Goal: Task Accomplishment & Management: Manage account settings

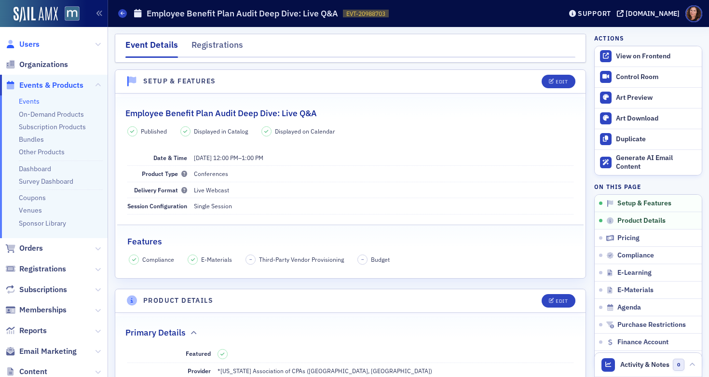
click at [32, 42] on span "Users" at bounding box center [29, 44] width 20 height 11
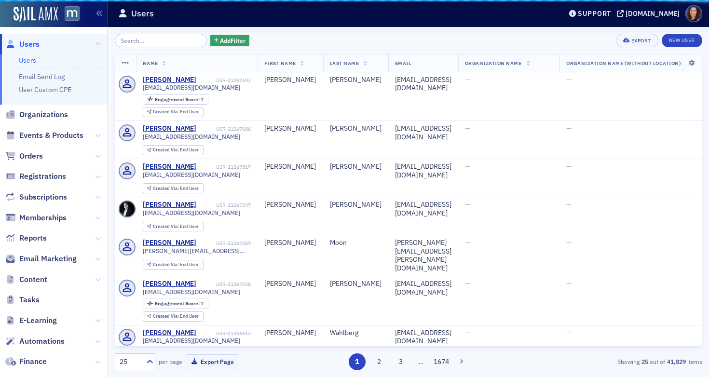
click at [165, 38] on input "search" at bounding box center [161, 41] width 92 height 14
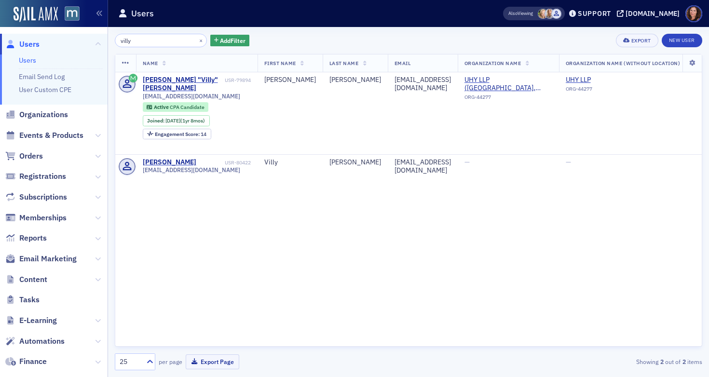
type input "villy"
drag, startPoint x: 41, startPoint y: 132, endPoint x: 65, endPoint y: 127, distance: 24.2
click at [41, 132] on span "Events & Products" at bounding box center [51, 135] width 64 height 11
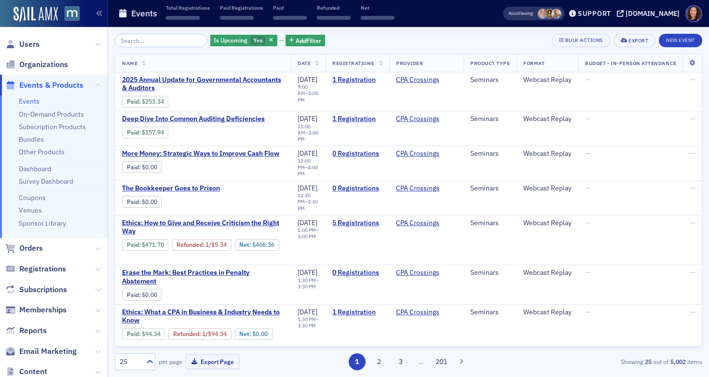
click at [160, 40] on input "search" at bounding box center [161, 41] width 92 height 14
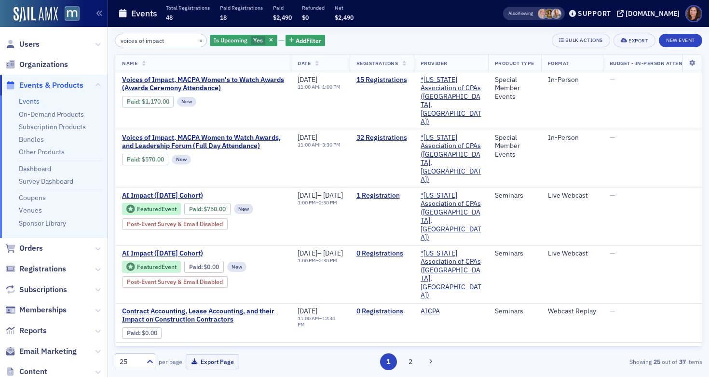
type input "voices of impact"
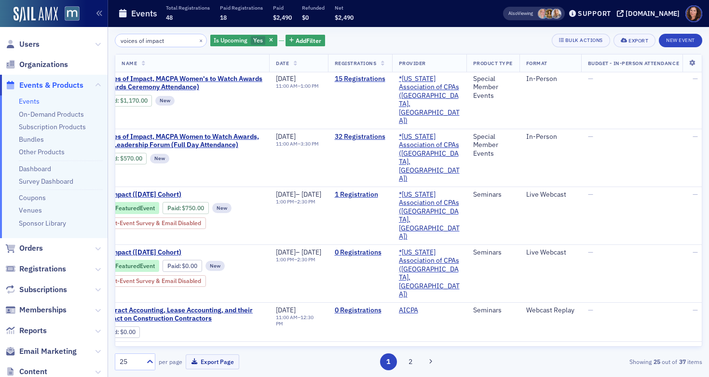
scroll to position [1, 0]
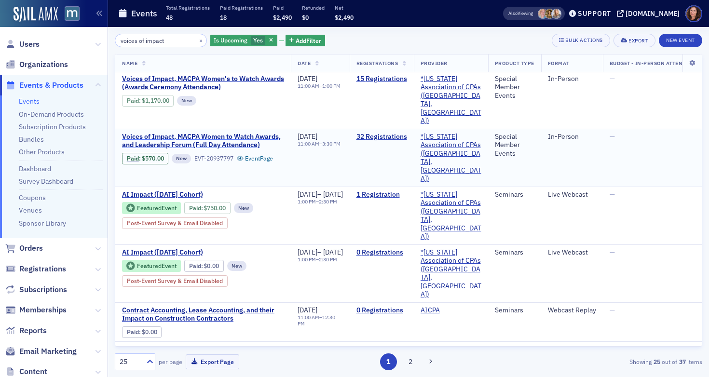
click at [241, 133] on span "Voices of Impact, MACPA Women to Watch Awards, and Leadership Forum (Full Day A…" at bounding box center [203, 141] width 162 height 17
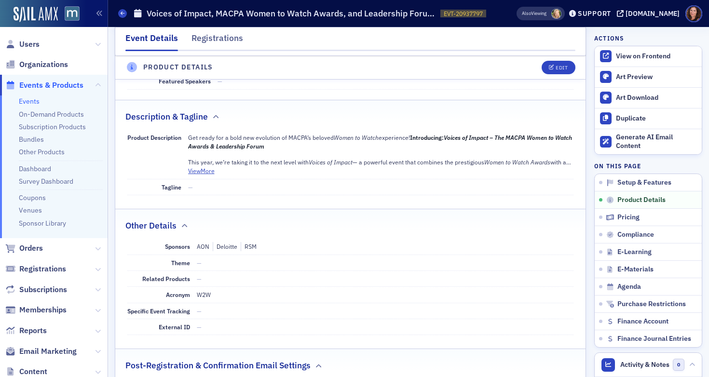
scroll to position [383, 0]
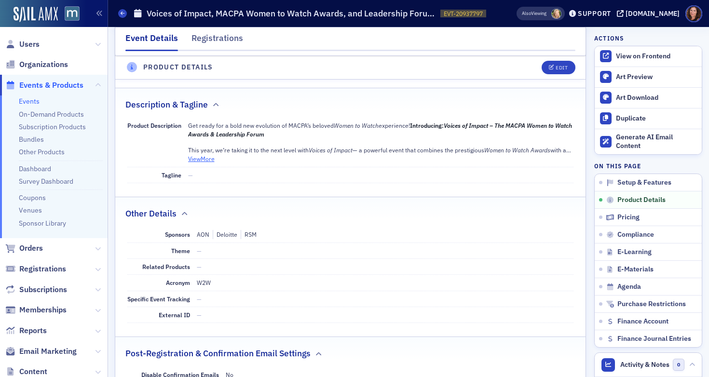
drag, startPoint x: 201, startPoint y: 159, endPoint x: 359, endPoint y: 188, distance: 160.8
click at [201, 159] on button "View More" at bounding box center [201, 158] width 27 height 9
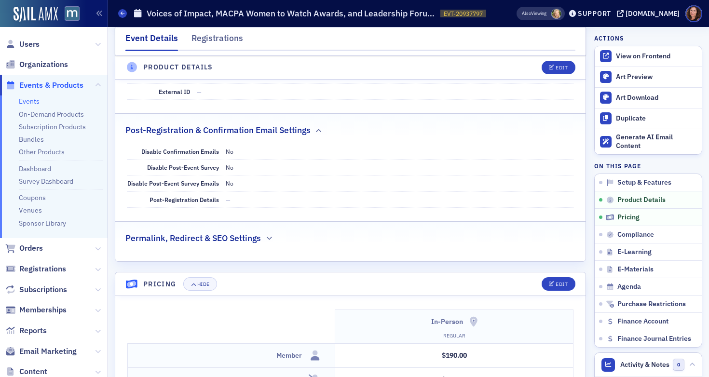
scroll to position [0, 0]
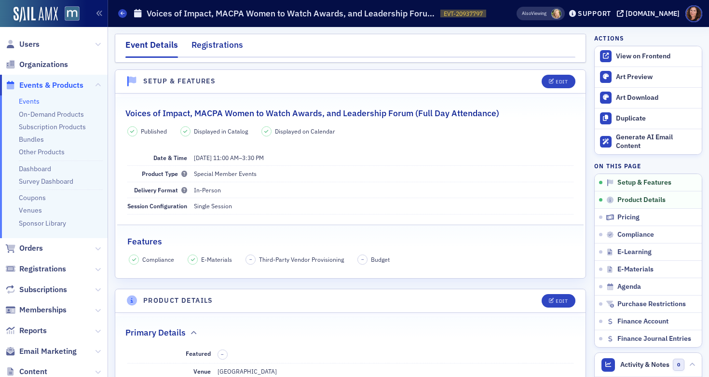
click at [216, 44] on div "Registrations" at bounding box center [218, 48] width 52 height 18
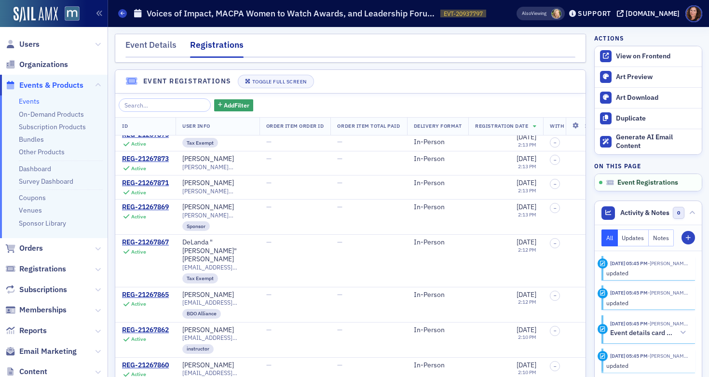
scroll to position [155, 0]
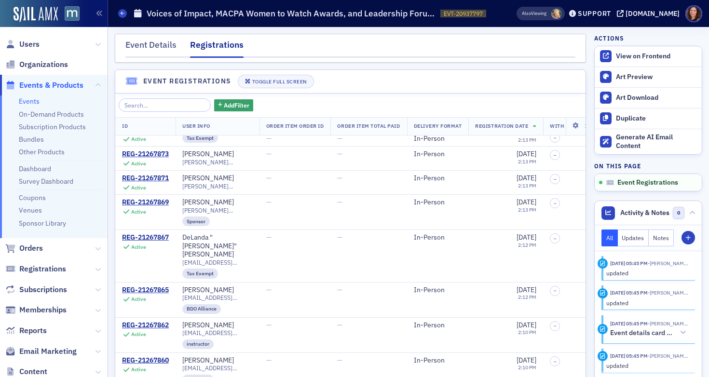
click at [32, 99] on link "Events" at bounding box center [29, 101] width 21 height 9
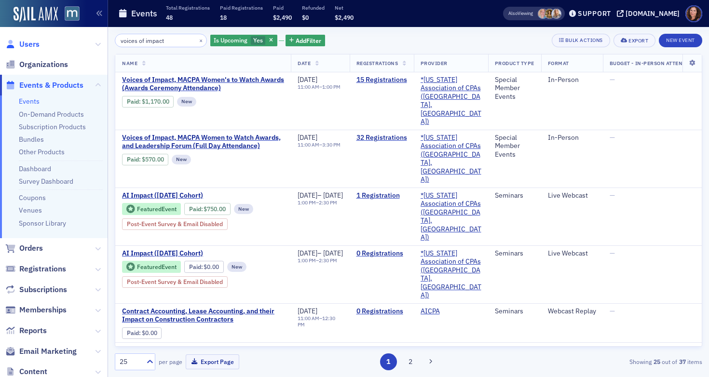
click at [30, 41] on span "Users" at bounding box center [29, 44] width 20 height 11
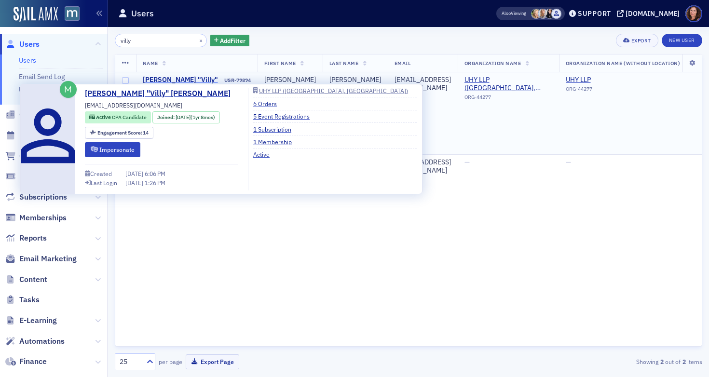
drag, startPoint x: 185, startPoint y: 78, endPoint x: 179, endPoint y: 79, distance: 6.0
click at [185, 78] on div "Violeta "Villy" Staneva" at bounding box center [183, 84] width 80 height 17
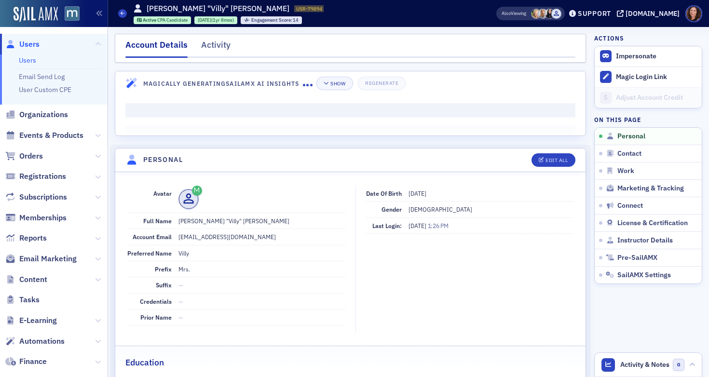
scroll to position [1, 0]
drag, startPoint x: 208, startPoint y: 42, endPoint x: 229, endPoint y: 49, distance: 21.2
click at [208, 42] on div "Activity" at bounding box center [215, 47] width 29 height 18
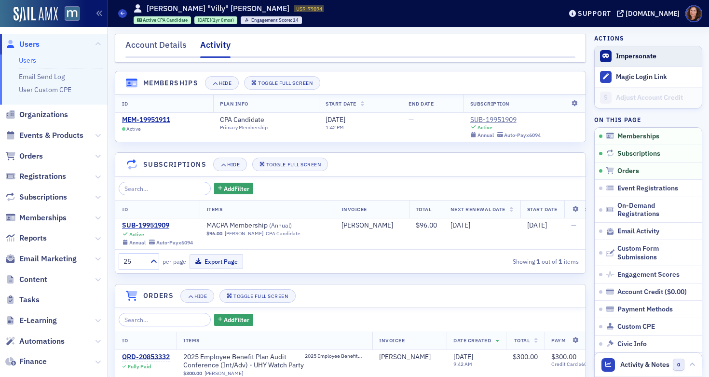
click at [641, 55] on button "Impersonate" at bounding box center [636, 56] width 41 height 9
click at [31, 47] on span "Users" at bounding box center [29, 44] width 20 height 11
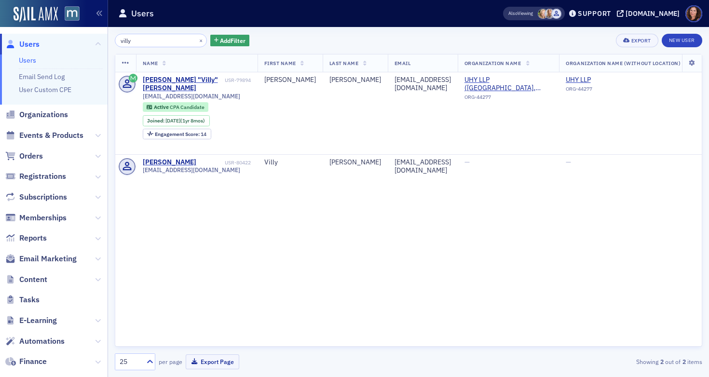
click at [129, 41] on input "villy" at bounding box center [161, 41] width 92 height 14
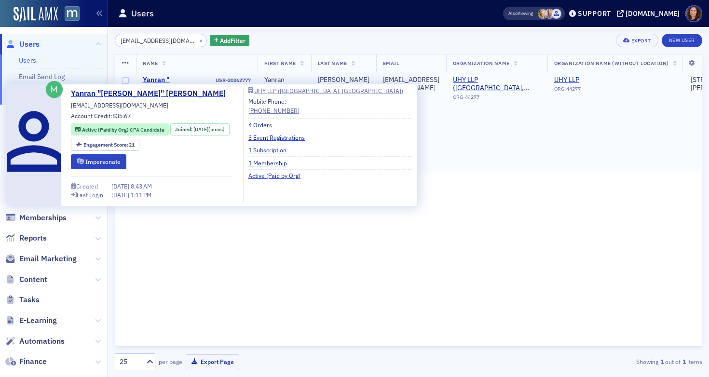
type input "AWang@uhy-us.com"
click at [172, 82] on div "Yanran "[PERSON_NAME]" [PERSON_NAME]" at bounding box center [178, 89] width 71 height 26
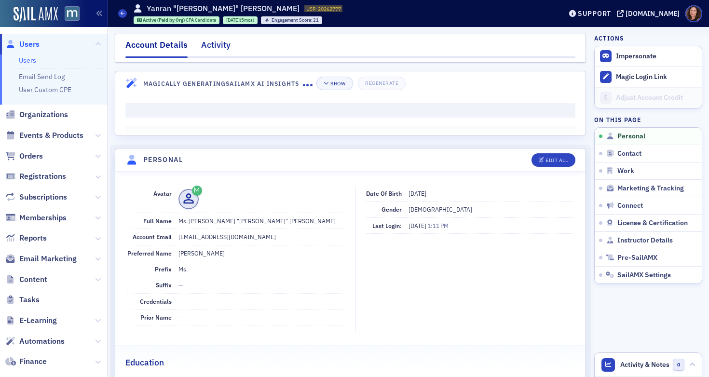
click at [215, 46] on div "Activity" at bounding box center [215, 48] width 29 height 18
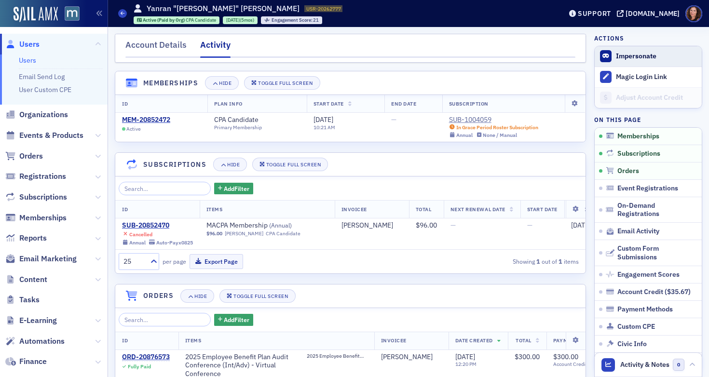
click at [633, 56] on button "Impersonate" at bounding box center [636, 56] width 41 height 9
click at [169, 50] on div "Account Details" at bounding box center [155, 48] width 61 height 18
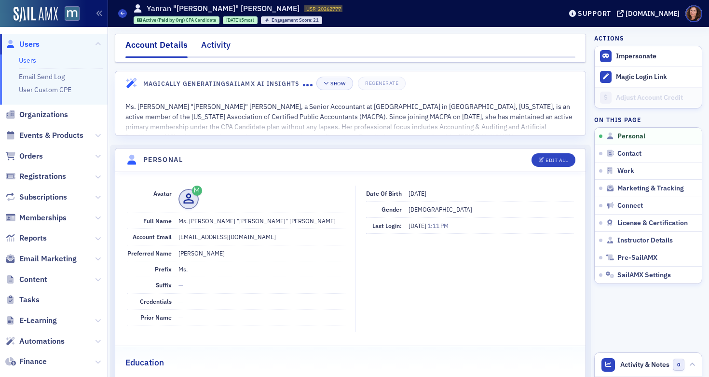
click at [208, 48] on div "Activity" at bounding box center [215, 48] width 29 height 18
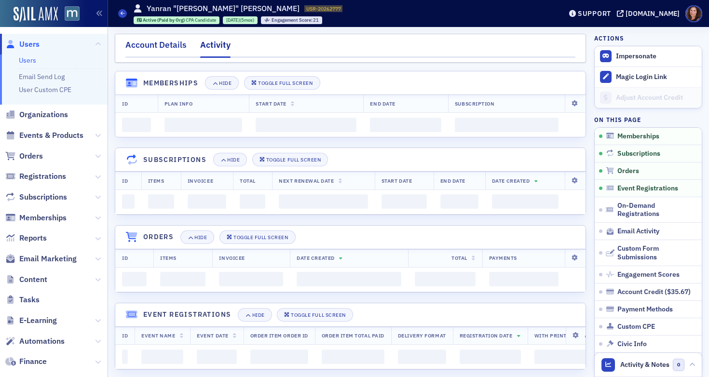
click at [168, 47] on div "Account Details" at bounding box center [155, 48] width 61 height 18
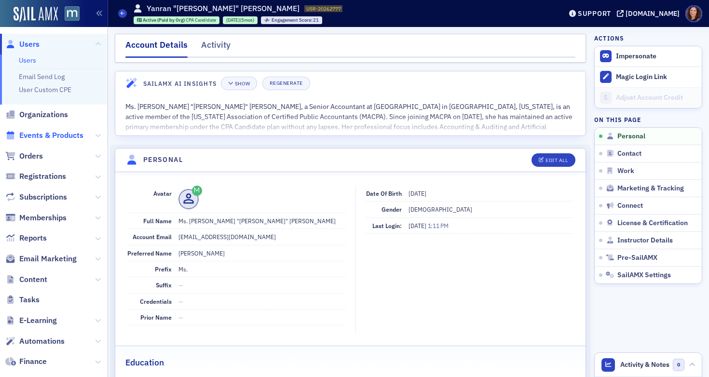
click at [55, 136] on span "Events & Products" at bounding box center [51, 135] width 64 height 11
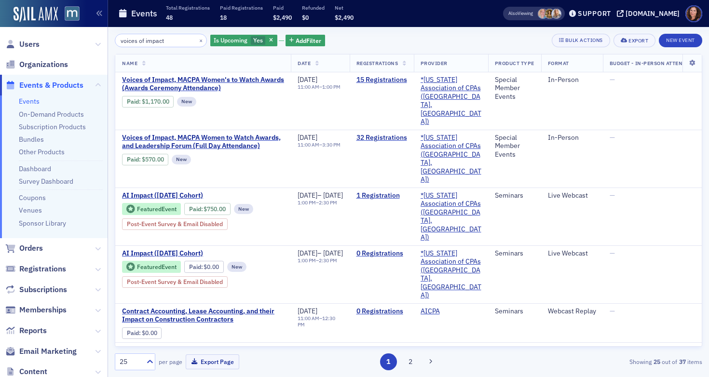
click at [156, 42] on input "voices of impact" at bounding box center [161, 41] width 92 height 14
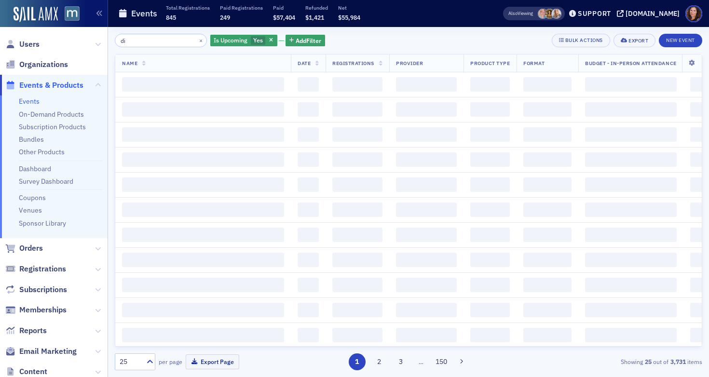
type input "d"
type input "m"
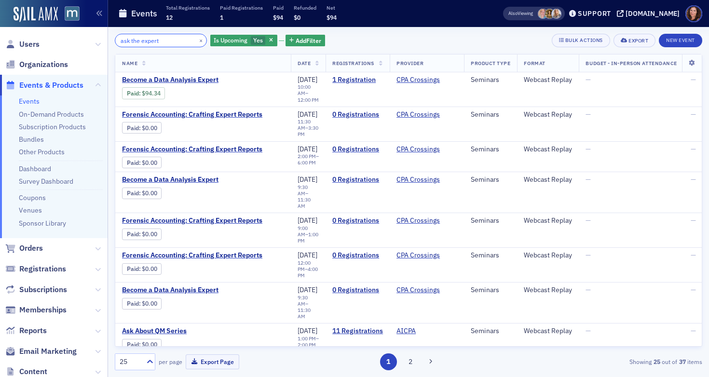
click at [148, 40] on input "ask the expert" at bounding box center [161, 41] width 92 height 14
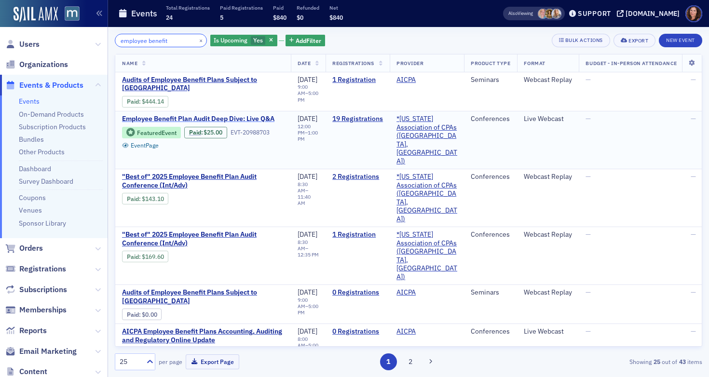
type input "employee benefit"
click at [256, 115] on span "Employee Benefit Plan Audit Deep Dive: Live Q&A" at bounding box center [203, 119] width 162 height 9
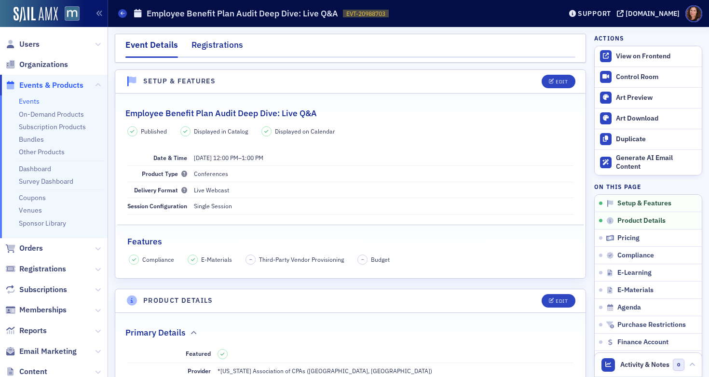
click at [228, 42] on div "Registrations" at bounding box center [218, 48] width 52 height 18
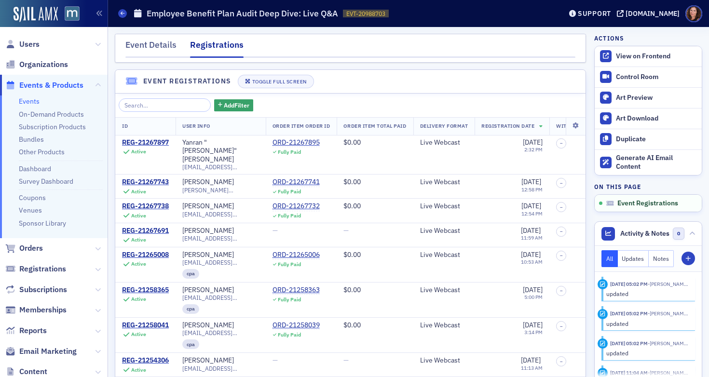
click at [30, 102] on link "Events" at bounding box center [29, 101] width 21 height 9
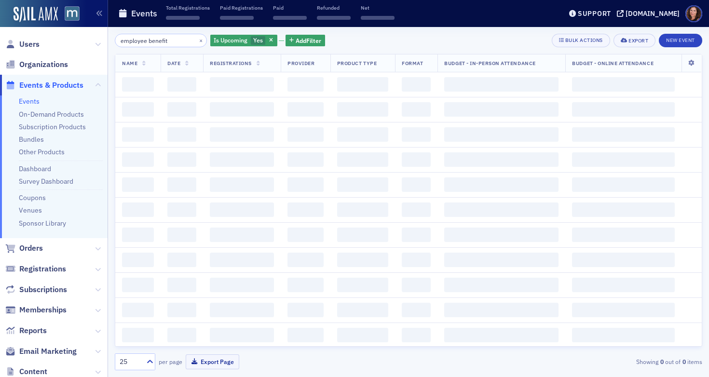
click at [153, 40] on input "employee benefit" at bounding box center [161, 41] width 92 height 14
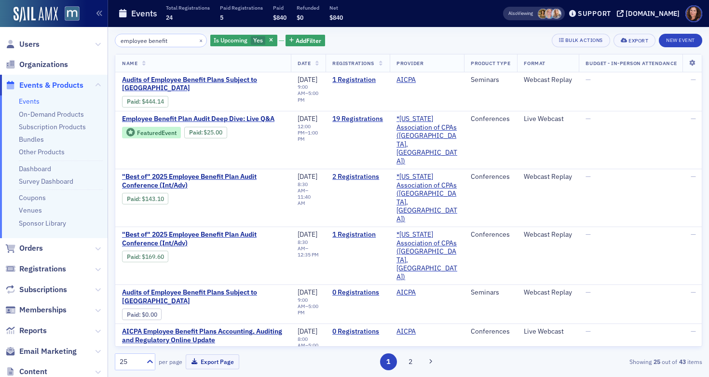
click at [153, 40] on input "employee benefit" at bounding box center [161, 41] width 92 height 14
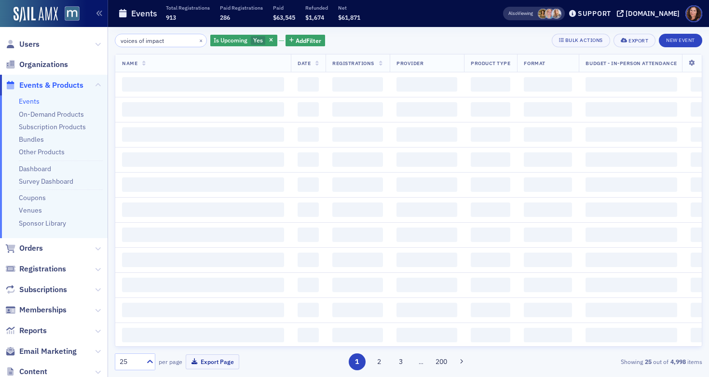
type input "voices of impact"
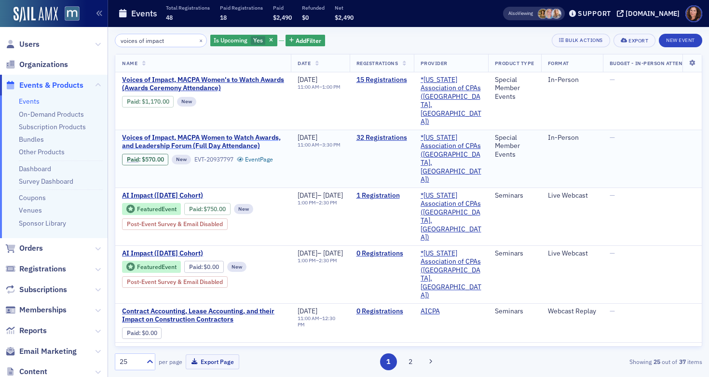
click at [180, 134] on span "Voices of Impact, MACPA Women to Watch Awards, and Leadership Forum (Full Day A…" at bounding box center [203, 142] width 162 height 17
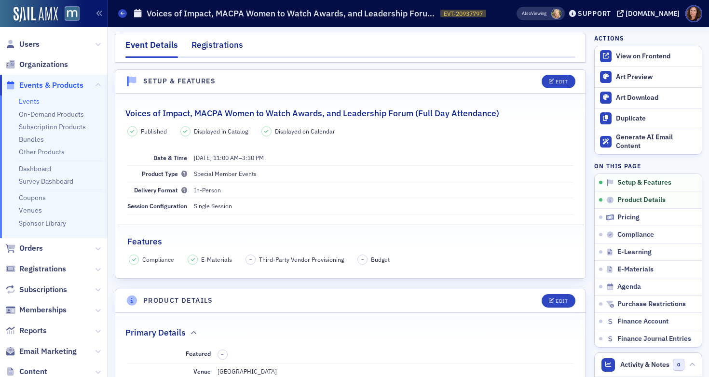
click at [219, 47] on div "Registrations" at bounding box center [218, 48] width 52 height 18
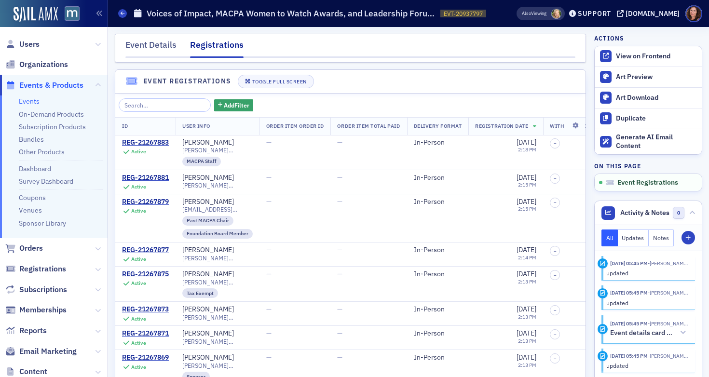
scroll to position [2, 0]
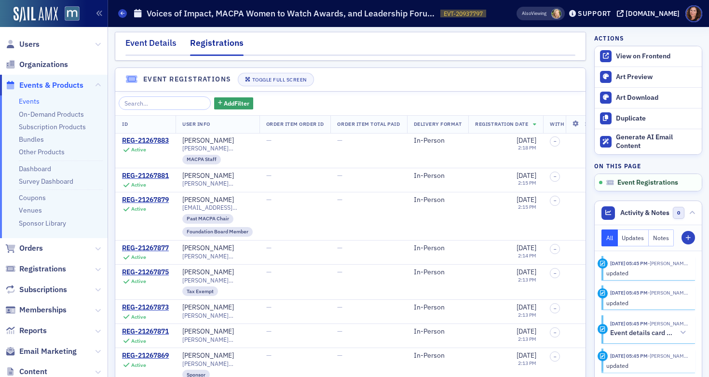
click at [165, 43] on div "Event Details" at bounding box center [150, 46] width 51 height 18
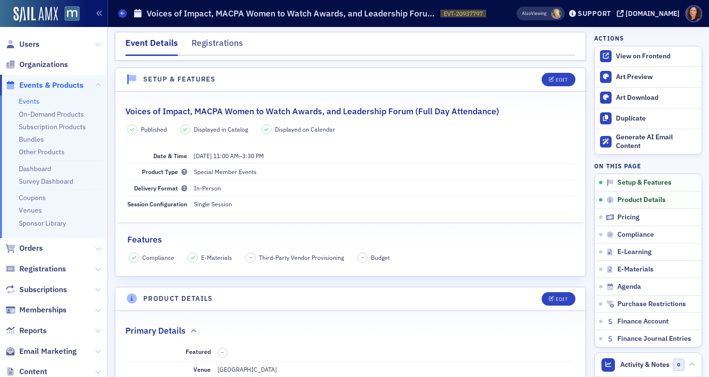
scroll to position [21, 0]
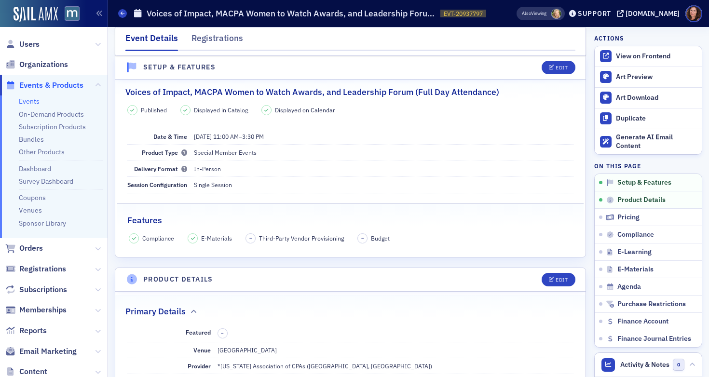
click at [35, 103] on link "Events" at bounding box center [29, 101] width 21 height 9
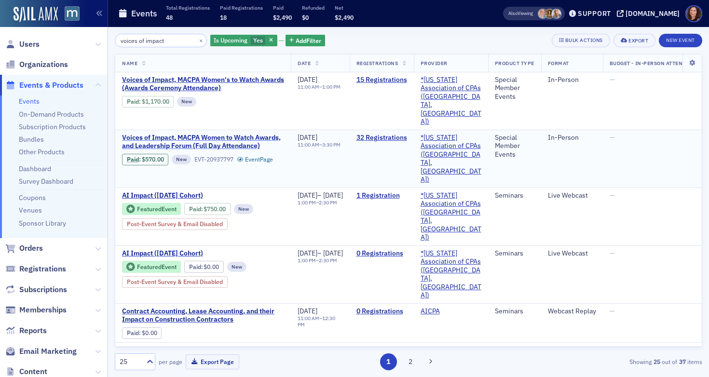
click at [239, 134] on span "Voices of Impact, MACPA Women to Watch Awards, and Leadership Forum (Full Day A…" at bounding box center [203, 142] width 162 height 17
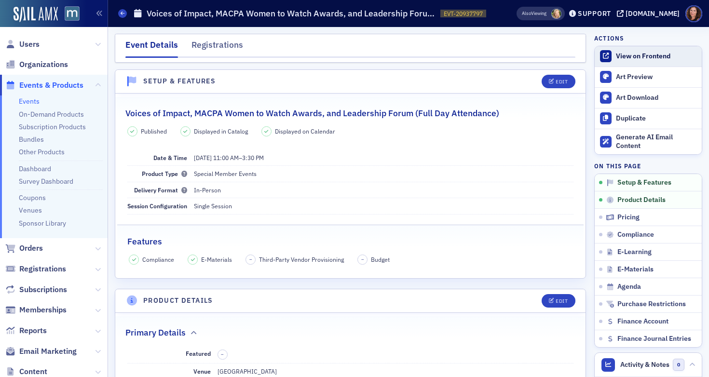
click at [628, 52] on div "View on Frontend" at bounding box center [656, 56] width 81 height 9
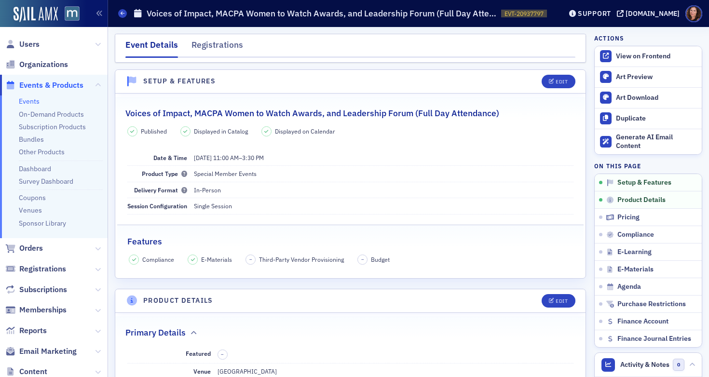
click at [34, 102] on link "Events" at bounding box center [29, 101] width 21 height 9
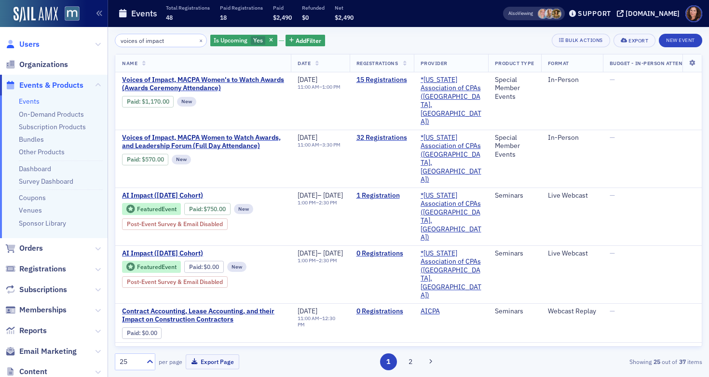
click at [26, 44] on span "Users" at bounding box center [29, 44] width 20 height 11
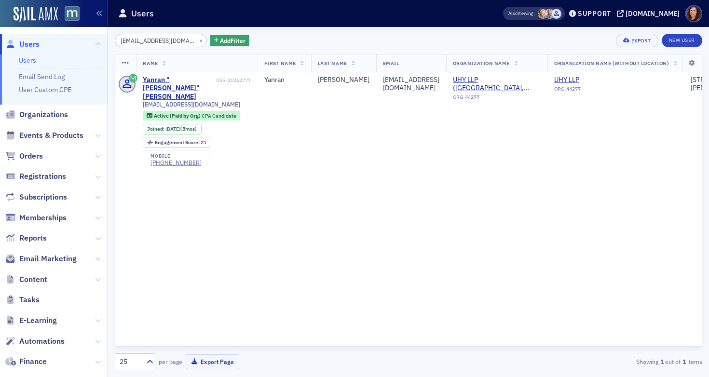
click at [157, 41] on input "AWang@uhy-us.com" at bounding box center [161, 41] width 92 height 14
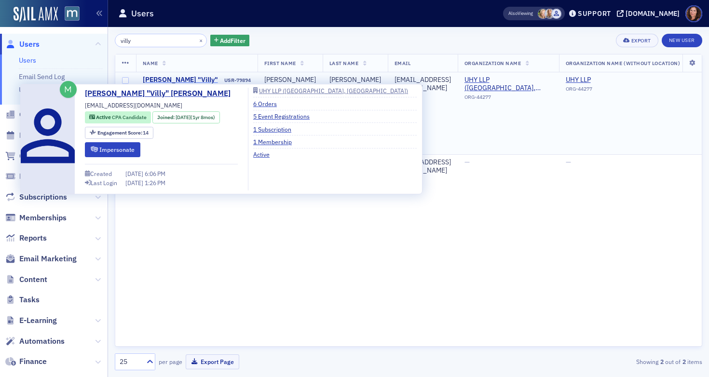
type input "villy"
click at [198, 81] on div "Violeta "Villy" Staneva" at bounding box center [183, 84] width 80 height 17
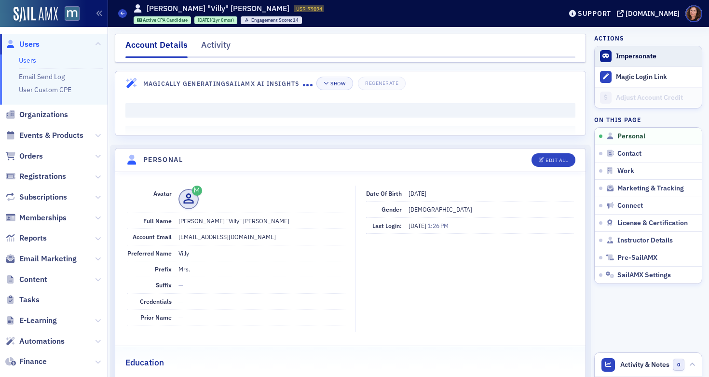
click at [623, 51] on span "Impersonate" at bounding box center [648, 56] width 107 height 20
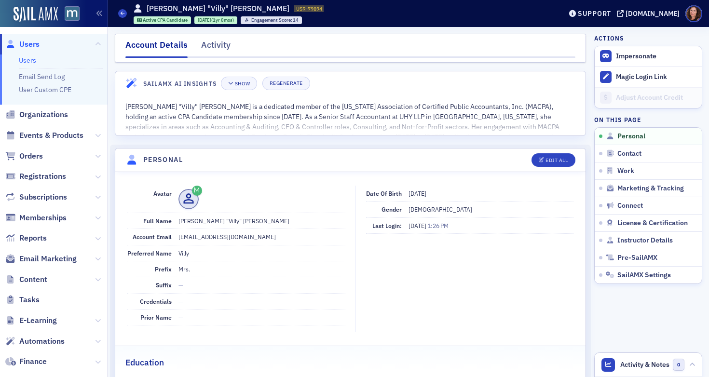
click at [31, 59] on link "Users" at bounding box center [27, 60] width 17 height 9
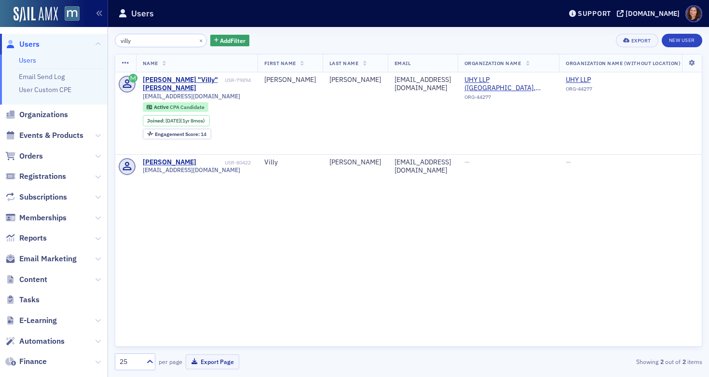
click at [163, 41] on input "villy" at bounding box center [161, 41] width 92 height 14
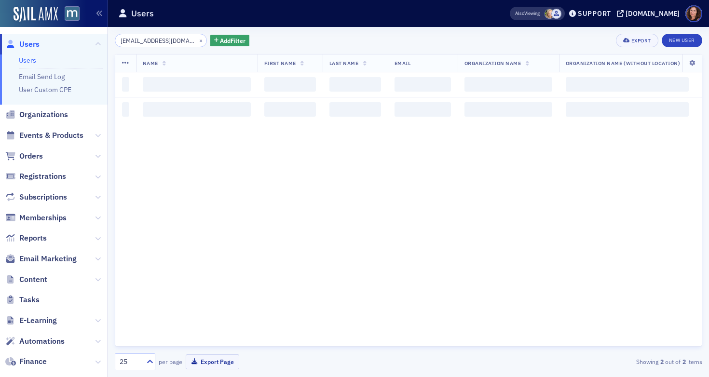
type input "[EMAIL_ADDRESS][DOMAIN_NAME]"
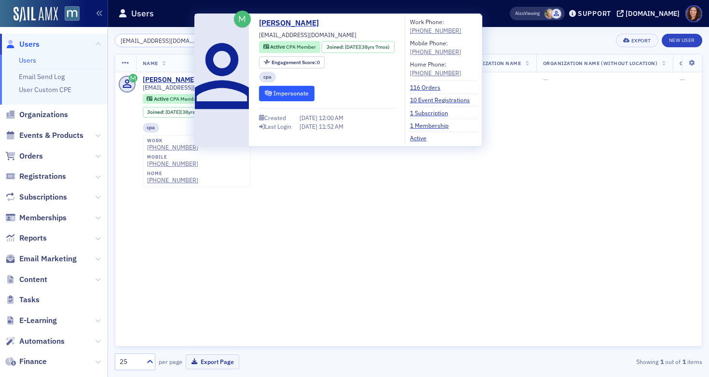
drag, startPoint x: 283, startPoint y: 93, endPoint x: 295, endPoint y: 93, distance: 12.1
click at [283, 93] on button "Impersonate" at bounding box center [286, 93] width 55 height 15
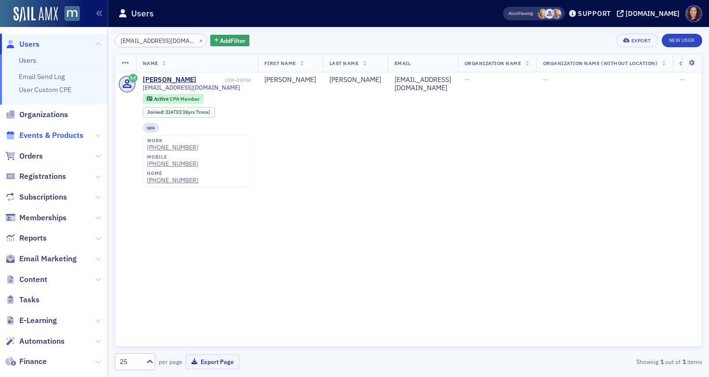
click at [41, 134] on span "Events & Products" at bounding box center [51, 135] width 64 height 11
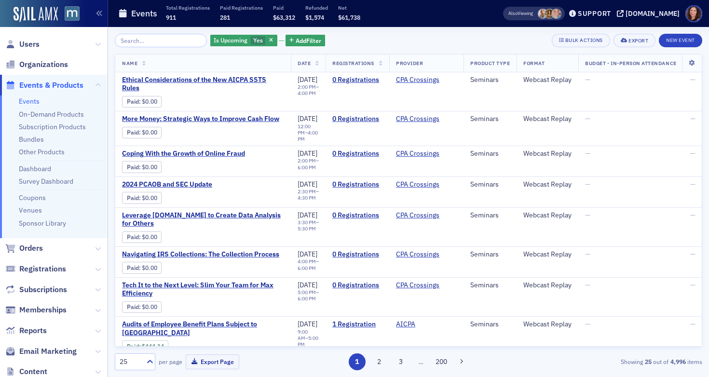
click at [35, 100] on link "Events" at bounding box center [29, 101] width 21 height 9
click at [162, 40] on input "search" at bounding box center [161, 41] width 92 height 14
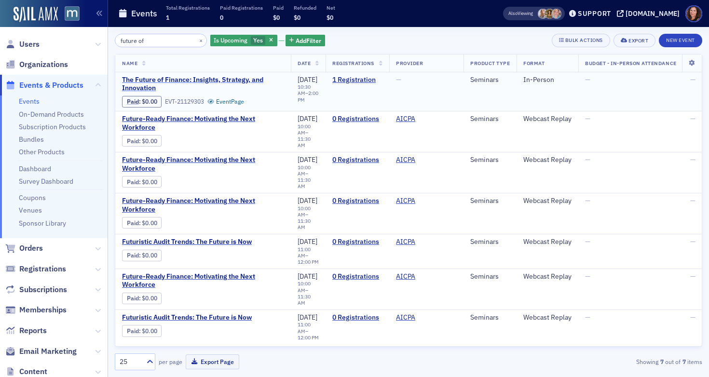
type input "future of"
click at [206, 76] on span "The Future of Finance: Insights, Strategy, and Innovation" at bounding box center [203, 84] width 162 height 17
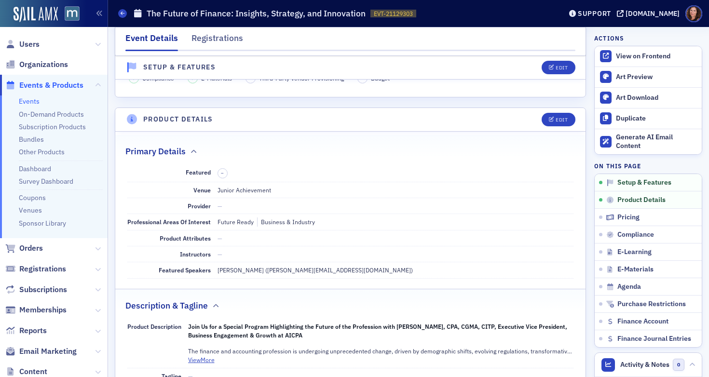
scroll to position [188, 0]
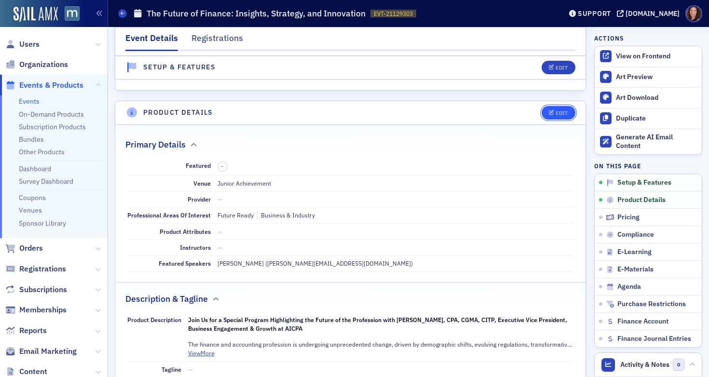
click at [552, 118] on button "Edit" at bounding box center [558, 113] width 33 height 14
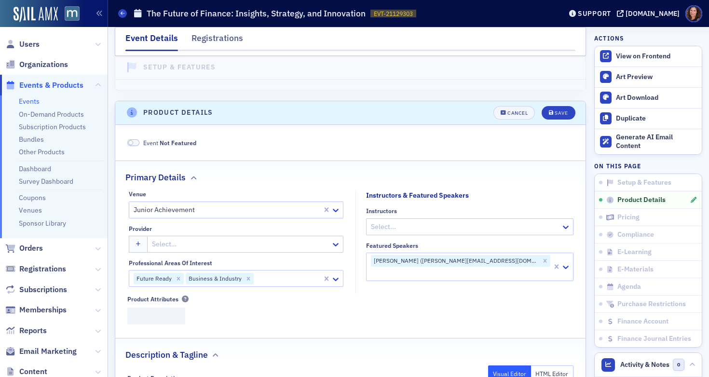
scroll to position [233, 0]
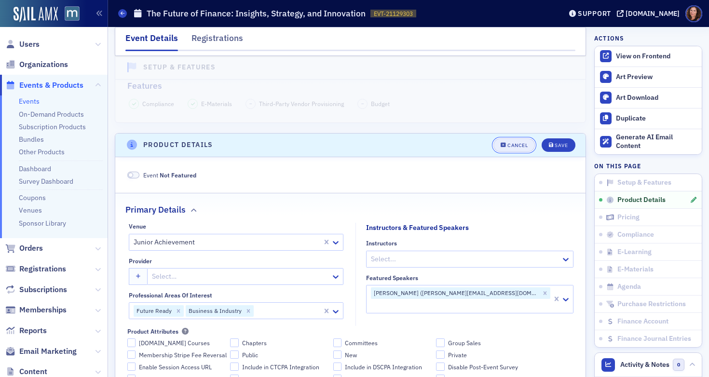
click at [515, 145] on div "Cancel" at bounding box center [518, 145] width 20 height 5
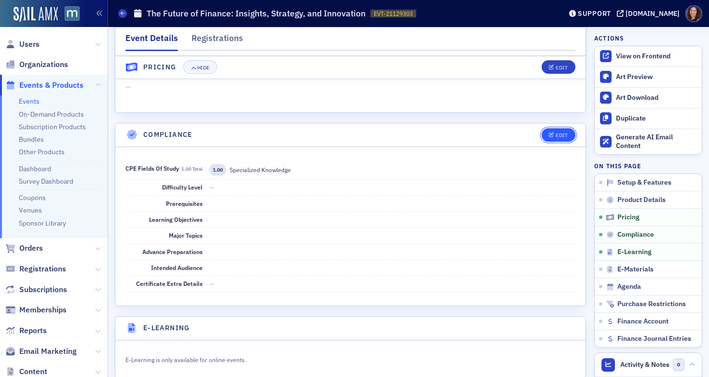
click at [549, 136] on icon "button" at bounding box center [552, 135] width 6 height 5
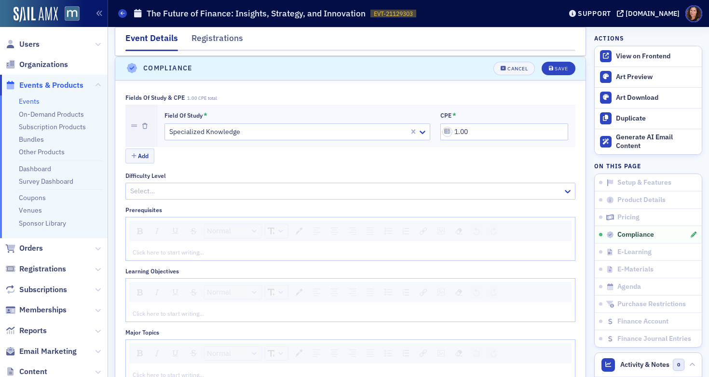
scroll to position [1054, 0]
drag, startPoint x: 488, startPoint y: 134, endPoint x: 429, endPoint y: 132, distance: 59.4
click at [429, 132] on div "Field of Study * Specialized Knowledge CPE * 1.00" at bounding box center [367, 125] width 404 height 29
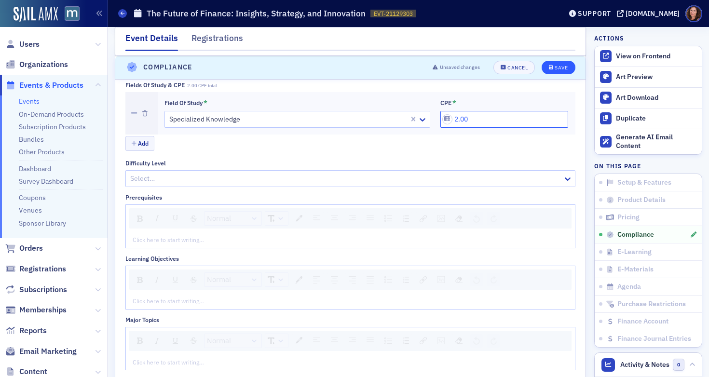
type input "2.00"
click at [558, 69] on div "Save" at bounding box center [561, 67] width 13 height 5
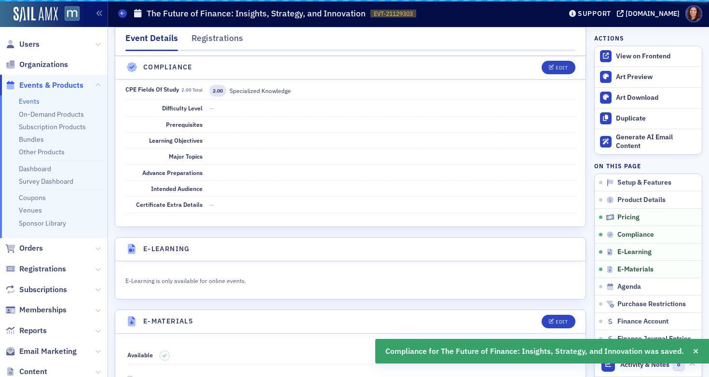
scroll to position [1054, 0]
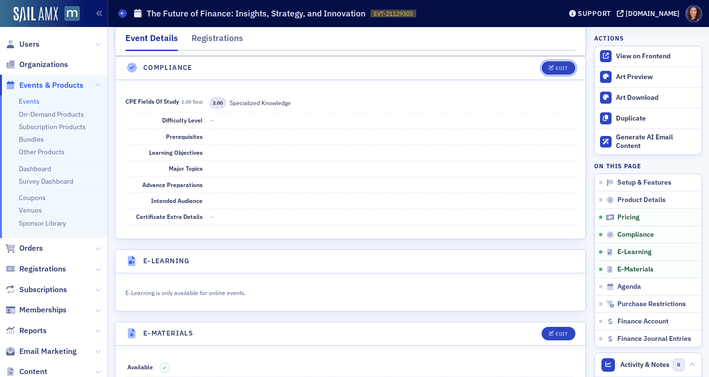
click at [558, 69] on div "Edit" at bounding box center [562, 68] width 12 height 5
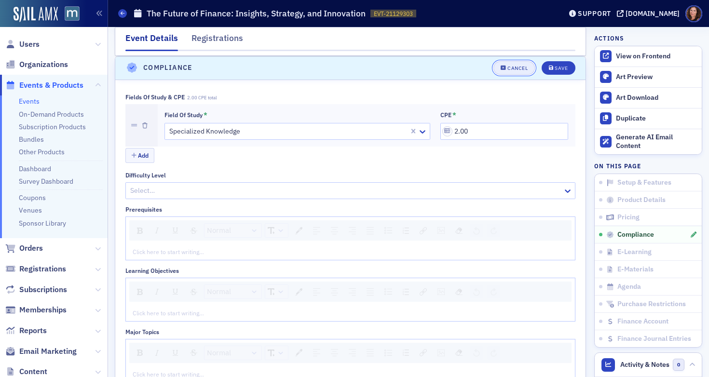
click at [513, 66] on div "Cancel" at bounding box center [518, 68] width 20 height 5
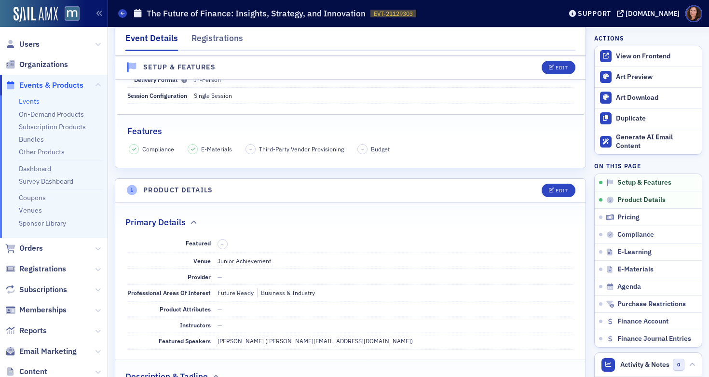
scroll to position [0, 0]
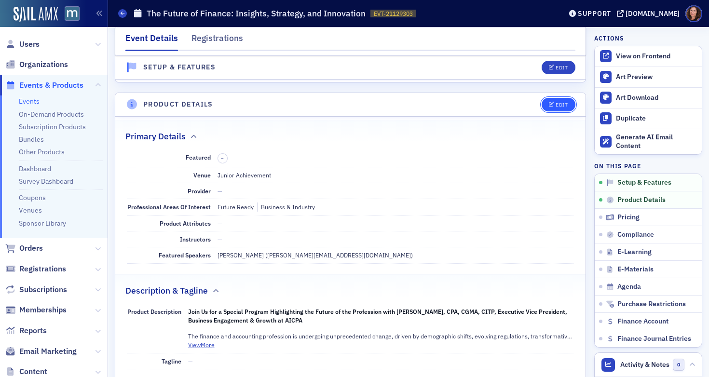
click at [558, 100] on button "Edit" at bounding box center [558, 105] width 33 height 14
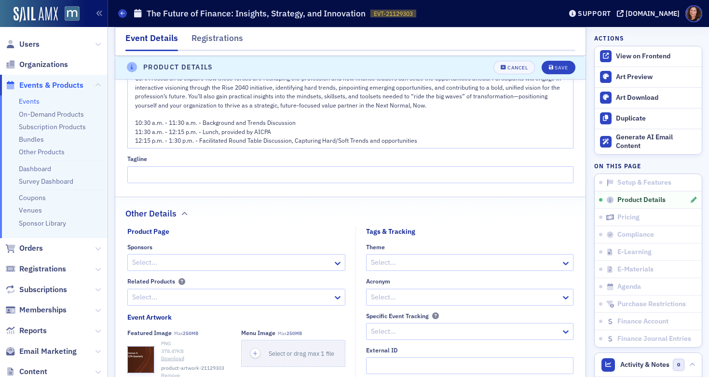
scroll to position [634, 0]
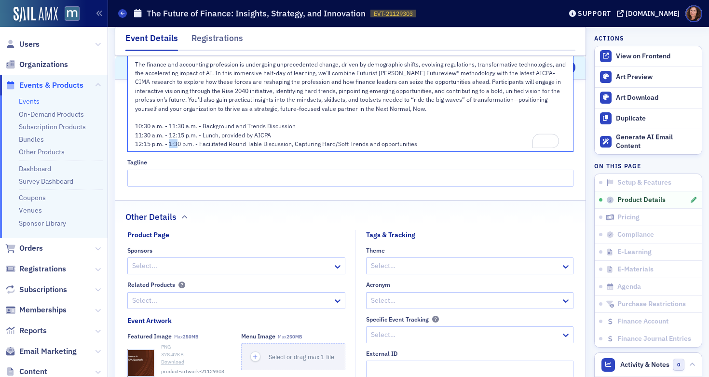
drag, startPoint x: 177, startPoint y: 144, endPoint x: 169, endPoint y: 144, distance: 7.7
click at [169, 144] on span "12:15 p.m. - 1:30 p.m. - Facilitated Round Table Discussion, Capturing Hard/Sof…" at bounding box center [276, 144] width 282 height 8
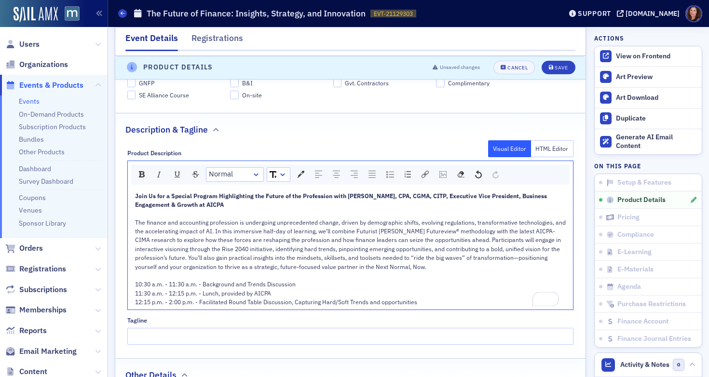
scroll to position [442, 0]
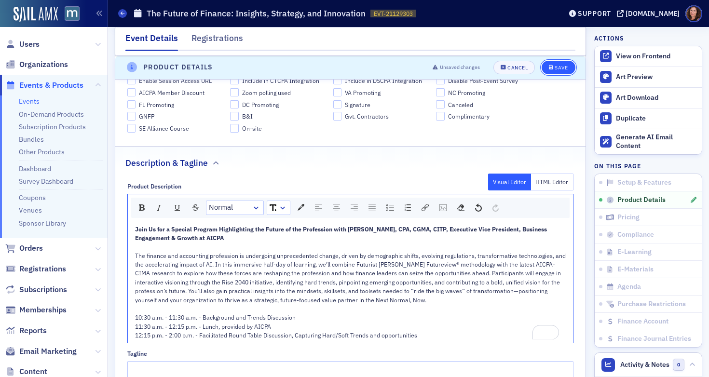
click at [557, 70] on div "Save" at bounding box center [561, 67] width 13 height 5
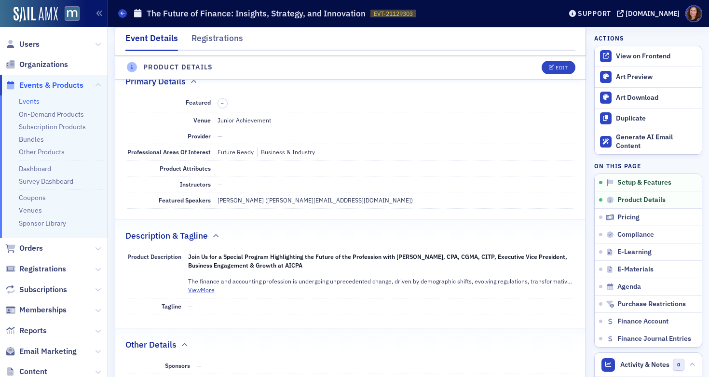
scroll to position [233, 0]
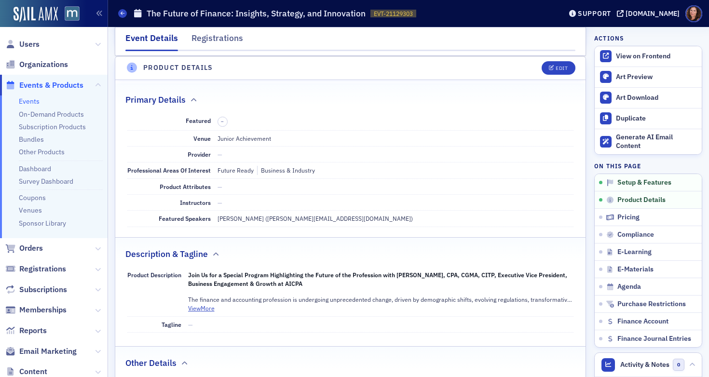
click at [29, 105] on link "Events" at bounding box center [29, 101] width 21 height 9
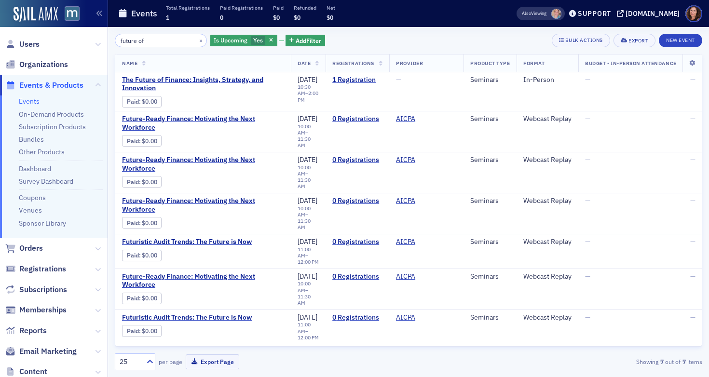
click at [132, 43] on input "future of" at bounding box center [161, 41] width 92 height 14
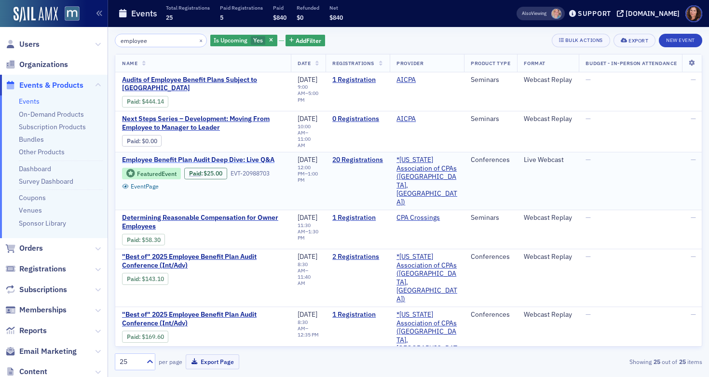
type input "employee"
click at [233, 156] on span "Employee Benefit Plan Audit Deep Dive: Live Q&A" at bounding box center [203, 160] width 162 height 9
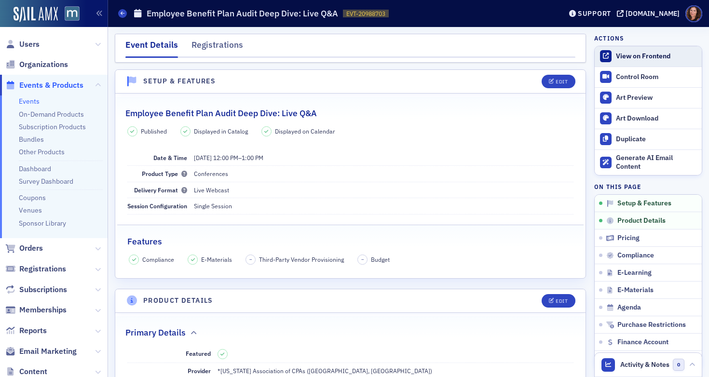
click at [629, 58] on div "View on Frontend" at bounding box center [656, 56] width 81 height 9
click at [556, 82] on div "Edit" at bounding box center [562, 81] width 12 height 5
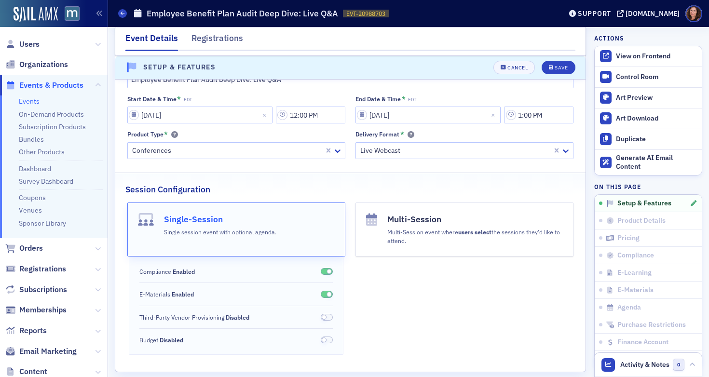
scroll to position [84, 0]
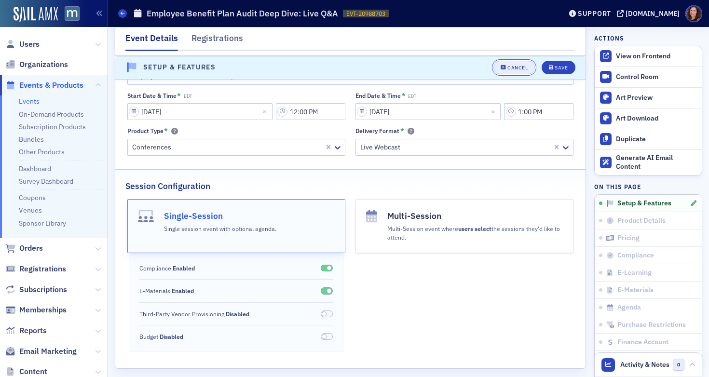
click at [511, 65] on div "Cancel" at bounding box center [518, 67] width 20 height 5
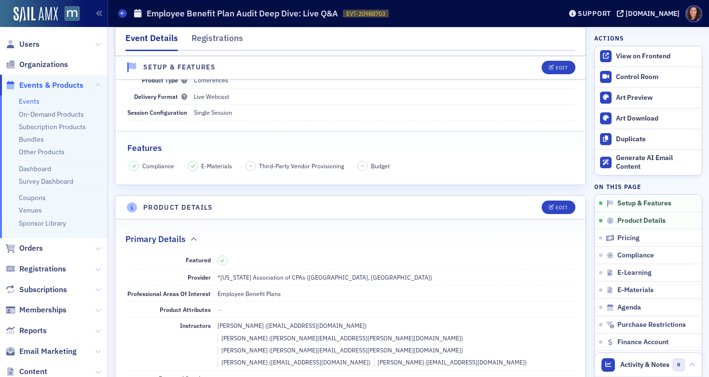
scroll to position [124, 0]
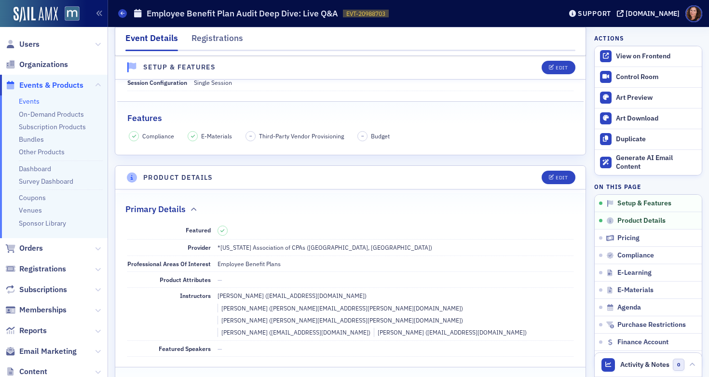
click at [566, 171] on div "Edit" at bounding box center [555, 178] width 40 height 14
click at [556, 177] on div "Edit" at bounding box center [562, 177] width 12 height 5
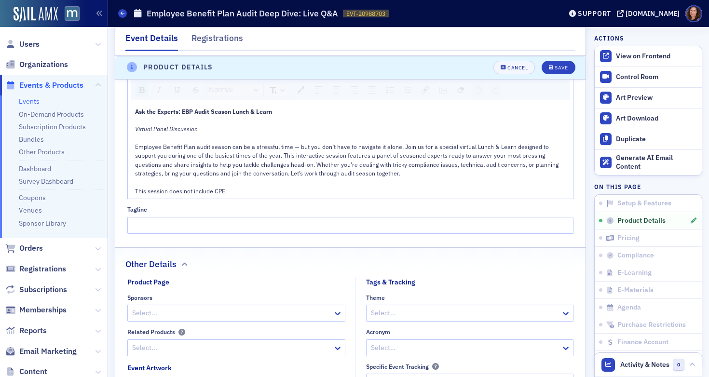
scroll to position [596, 0]
click at [189, 190] on span "This session does not include CPE." at bounding box center [181, 191] width 92 height 8
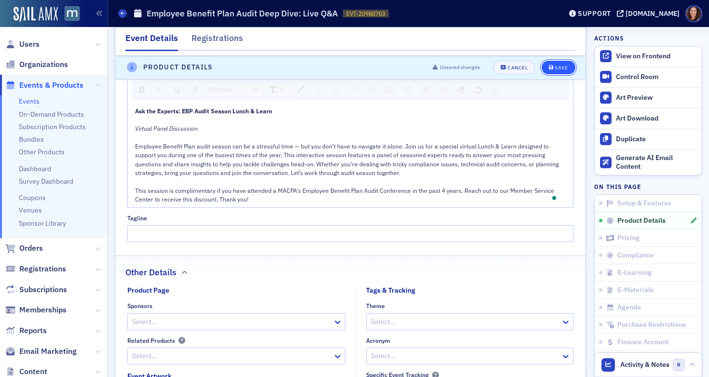
click at [555, 67] on div "Save" at bounding box center [561, 67] width 13 height 5
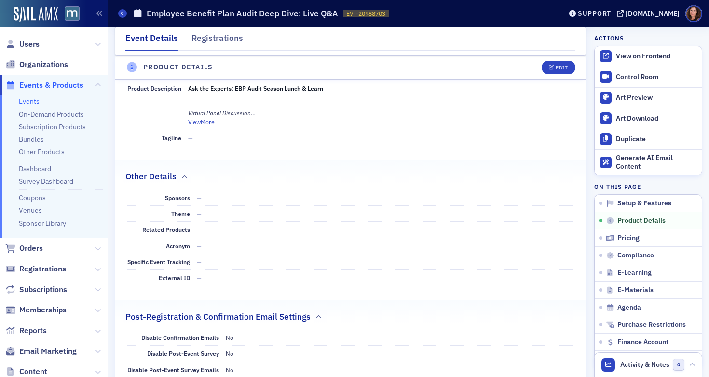
scroll to position [443, 0]
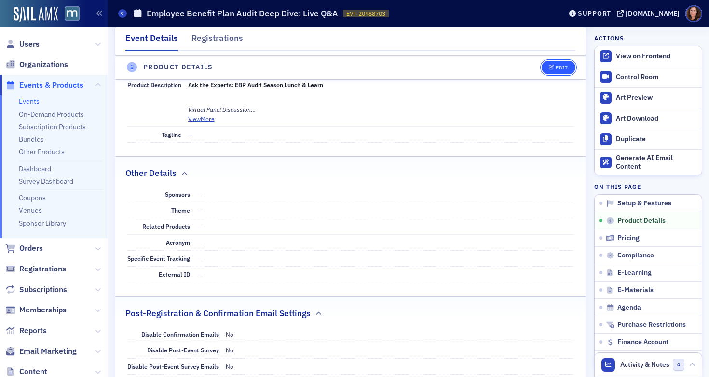
click at [559, 69] on div "Edit" at bounding box center [562, 67] width 12 height 5
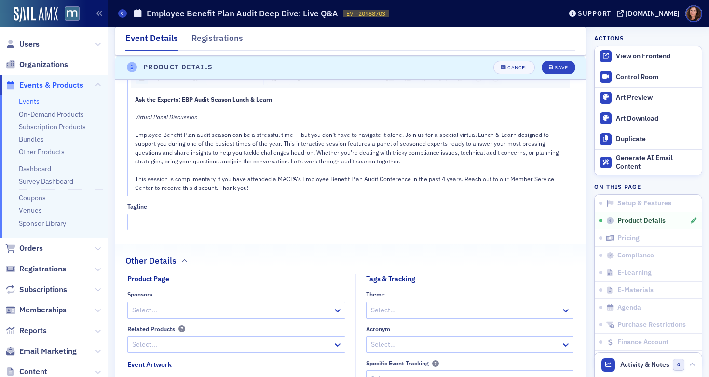
scroll to position [642, 0]
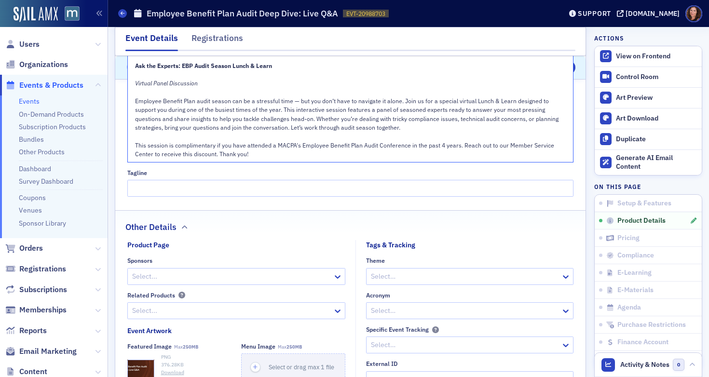
click at [199, 149] on div "This session is complimentary if you have attended a MACPA's Employee Benefit P…" at bounding box center [351, 150] width 432 height 18
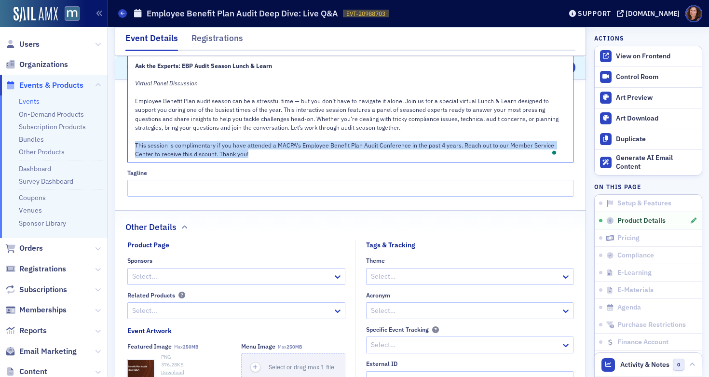
click at [199, 149] on div "This session is complimentary if you have attended a MACPA's Employee Benefit P…" at bounding box center [351, 150] width 432 height 18
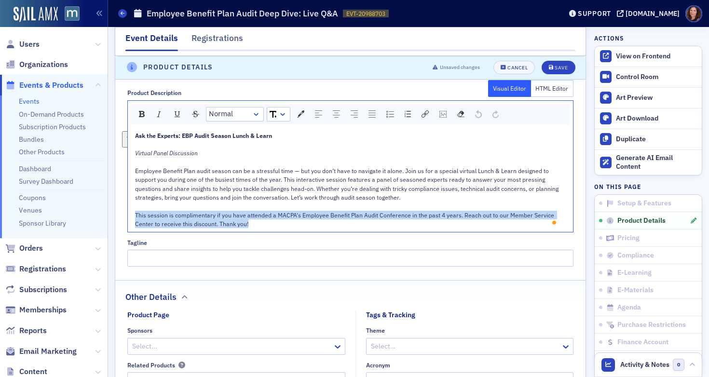
scroll to position [557, 0]
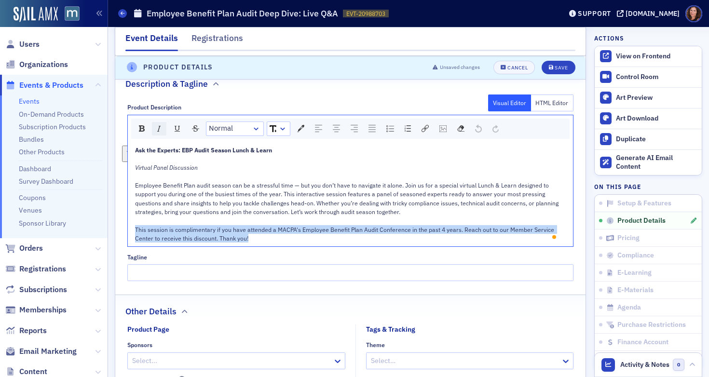
click at [158, 129] on img "rdw-inline-control" at bounding box center [159, 129] width 8 height 8
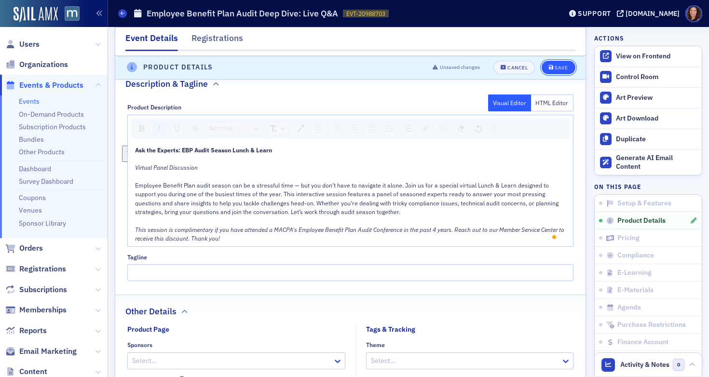
drag, startPoint x: 553, startPoint y: 67, endPoint x: 557, endPoint y: 71, distance: 6.1
click at [555, 67] on div "Save" at bounding box center [561, 67] width 13 height 5
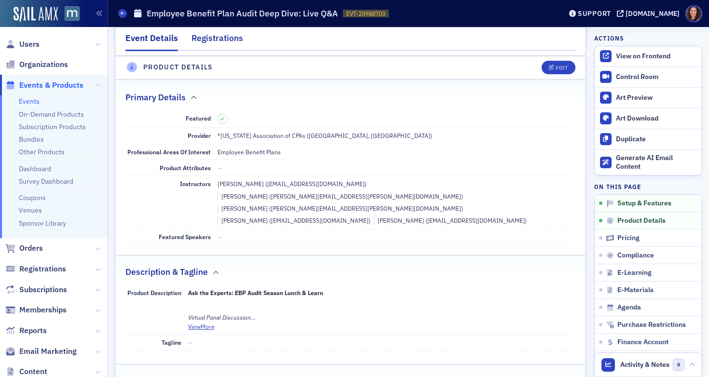
scroll to position [233, 0]
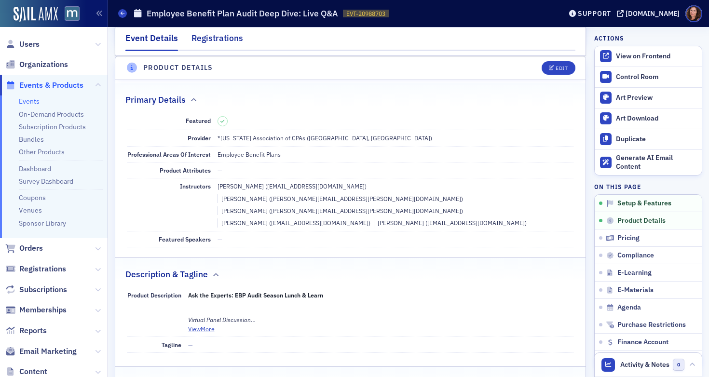
click at [218, 37] on div "Registrations" at bounding box center [218, 41] width 52 height 18
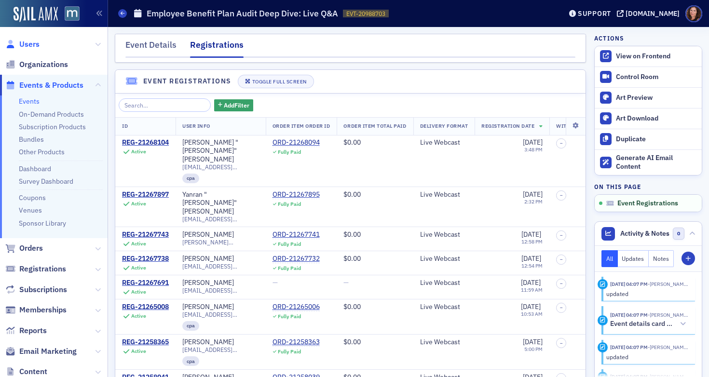
click at [39, 44] on span "Users" at bounding box center [29, 44] width 20 height 11
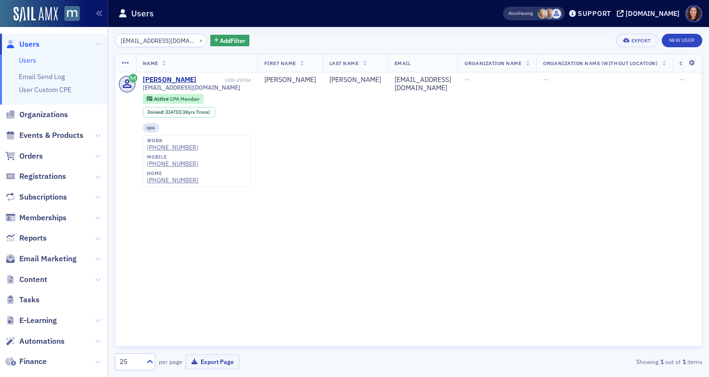
click at [172, 40] on input "[EMAIL_ADDRESS][DOMAIN_NAME]" at bounding box center [161, 41] width 92 height 14
click at [171, 41] on input "[EMAIL_ADDRESS][DOMAIN_NAME]" at bounding box center [161, 41] width 92 height 14
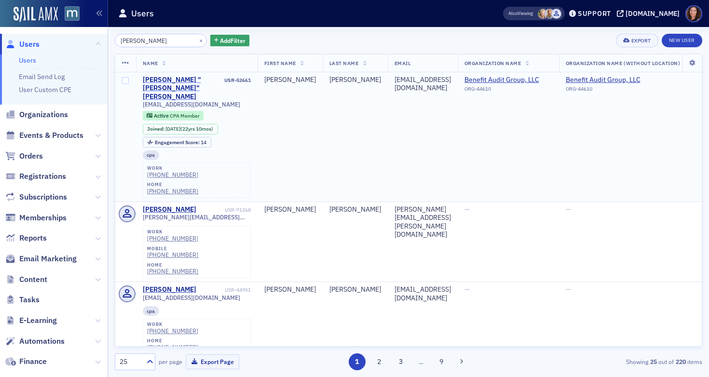
type input "[PERSON_NAME]"
click at [159, 82] on div "[PERSON_NAME] "[PERSON_NAME]" [PERSON_NAME]" at bounding box center [183, 89] width 80 height 26
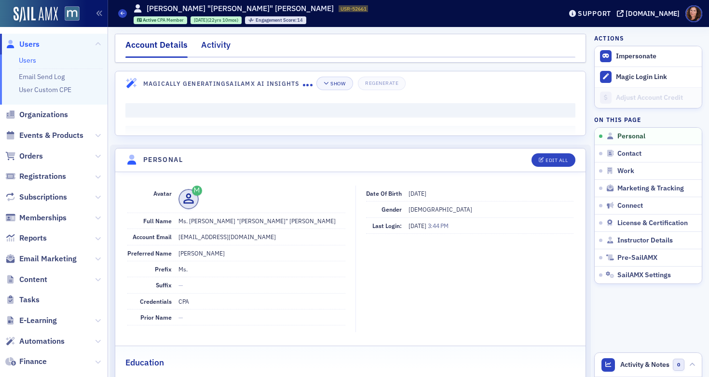
click at [215, 50] on div "Activity" at bounding box center [215, 48] width 29 height 18
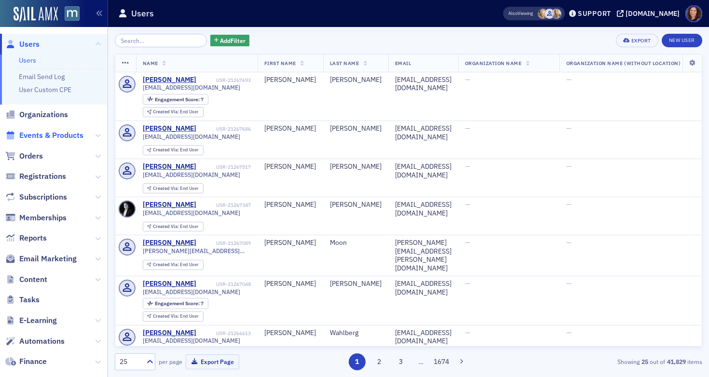
click at [45, 137] on span "Events & Products" at bounding box center [51, 135] width 64 height 11
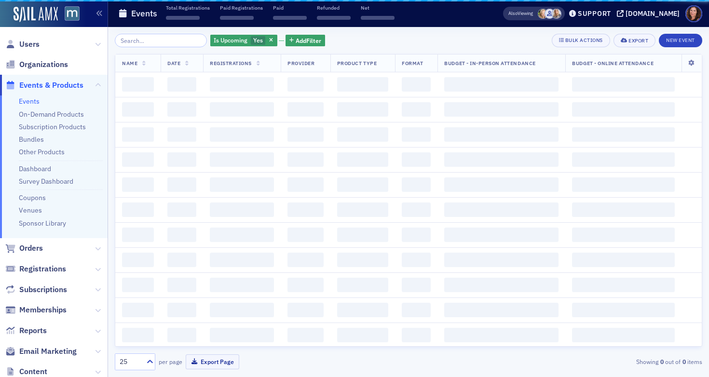
click at [149, 41] on input "search" at bounding box center [161, 41] width 92 height 14
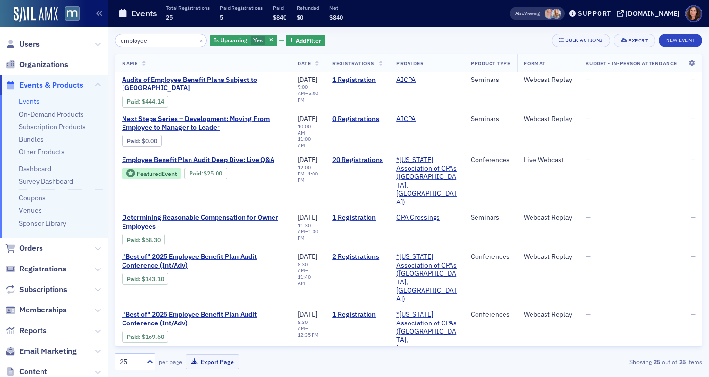
type input "employee"
